Goal: Information Seeking & Learning: Learn about a topic

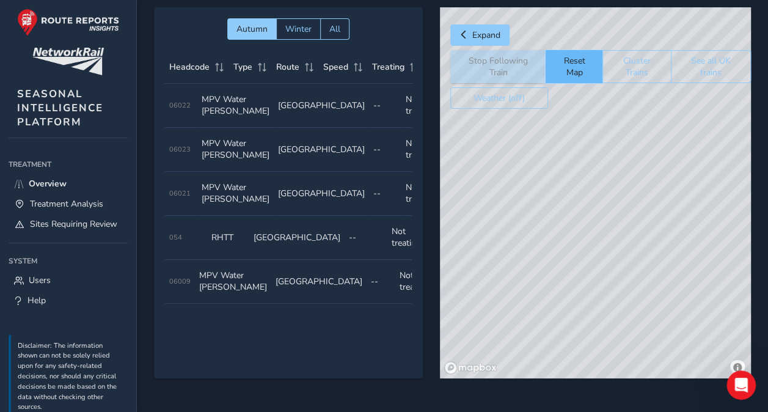
click at [564, 64] on button "Reset Map" at bounding box center [574, 66] width 57 height 33
click at [606, 295] on div "© Mapbox © OpenStreetMap Improve this map" at bounding box center [595, 192] width 311 height 371
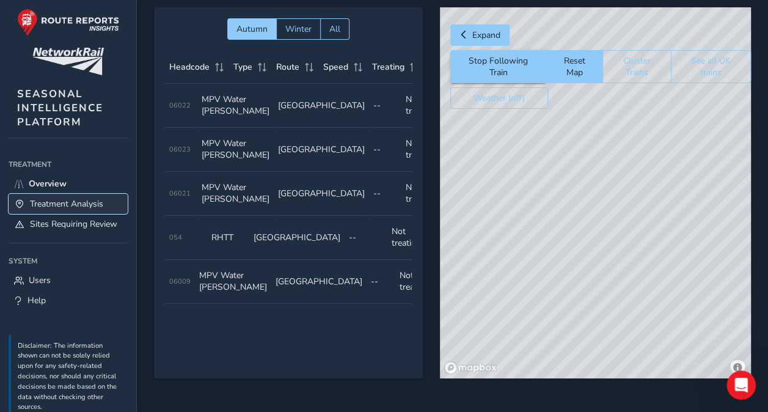
click at [64, 205] on span "Treatment Analysis" at bounding box center [66, 204] width 73 height 12
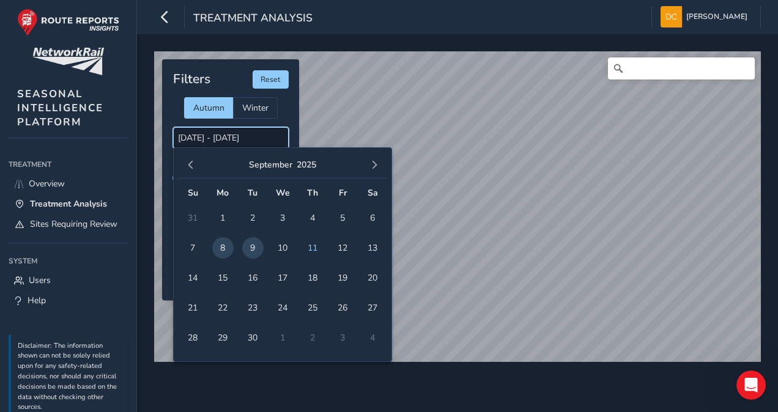
click at [258, 141] on input "[DATE] - [DATE]" at bounding box center [231, 137] width 116 height 21
click at [251, 138] on input "[DATE] - [DATE]" at bounding box center [231, 137] width 116 height 21
click at [314, 247] on span "11" at bounding box center [312, 247] width 21 height 21
click at [312, 247] on span "11" at bounding box center [312, 247] width 21 height 21
type input "[DATE] - [DATE]"
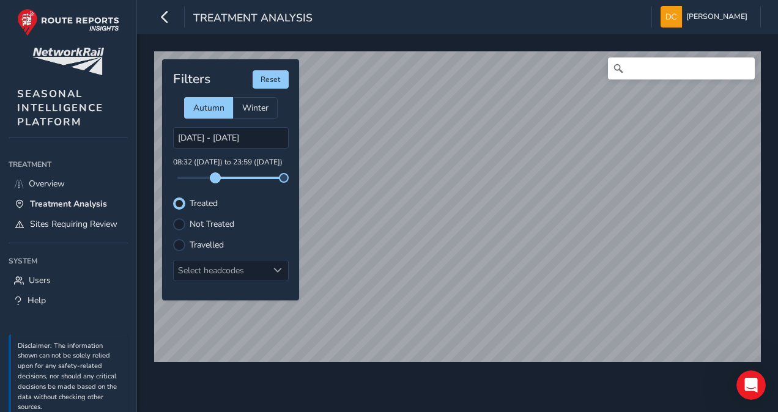
drag, startPoint x: 177, startPoint y: 179, endPoint x: 215, endPoint y: 181, distance: 38.0
click at [215, 181] on span at bounding box center [215, 178] width 10 height 10
drag, startPoint x: 282, startPoint y: 181, endPoint x: 263, endPoint y: 180, distance: 19.6
click at [260, 180] on div "Filters Reset Autumn Winter [DATE] - [DATE] 08:32 ([DATE]) to 23:59 ([DATE]) Tr…" at bounding box center [230, 179] width 137 height 241
drag, startPoint x: 284, startPoint y: 180, endPoint x: 245, endPoint y: 178, distance: 39.2
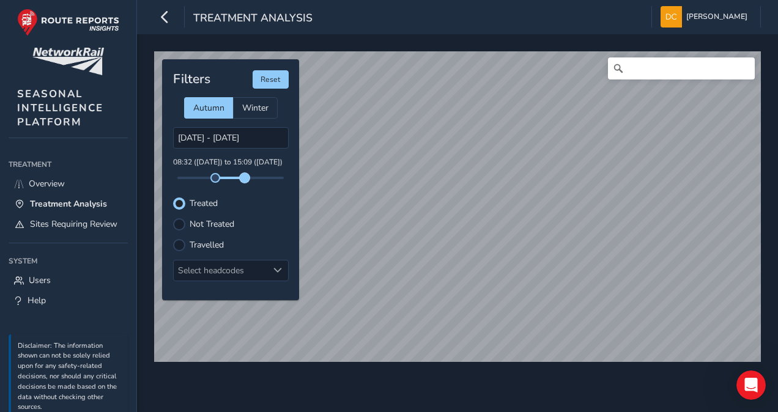
click at [245, 178] on span at bounding box center [245, 178] width 10 height 10
drag, startPoint x: 215, startPoint y: 180, endPoint x: 197, endPoint y: 180, distance: 18.3
click at [197, 180] on span at bounding box center [197, 178] width 10 height 10
click at [180, 223] on div at bounding box center [179, 224] width 12 height 12
click at [177, 245] on div at bounding box center [179, 245] width 12 height 12
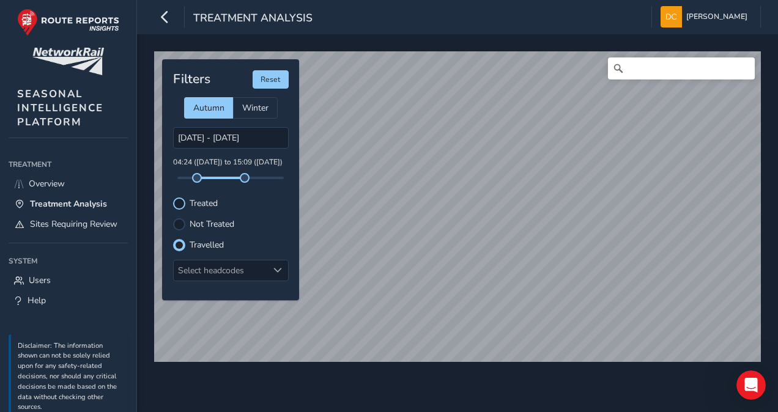
click at [174, 200] on div at bounding box center [179, 203] width 12 height 12
click at [180, 222] on div at bounding box center [179, 224] width 12 height 12
click at [180, 202] on div at bounding box center [179, 203] width 12 height 12
click at [43, 183] on span "Overview" at bounding box center [47, 184] width 36 height 12
